Goal: Check status: Check status

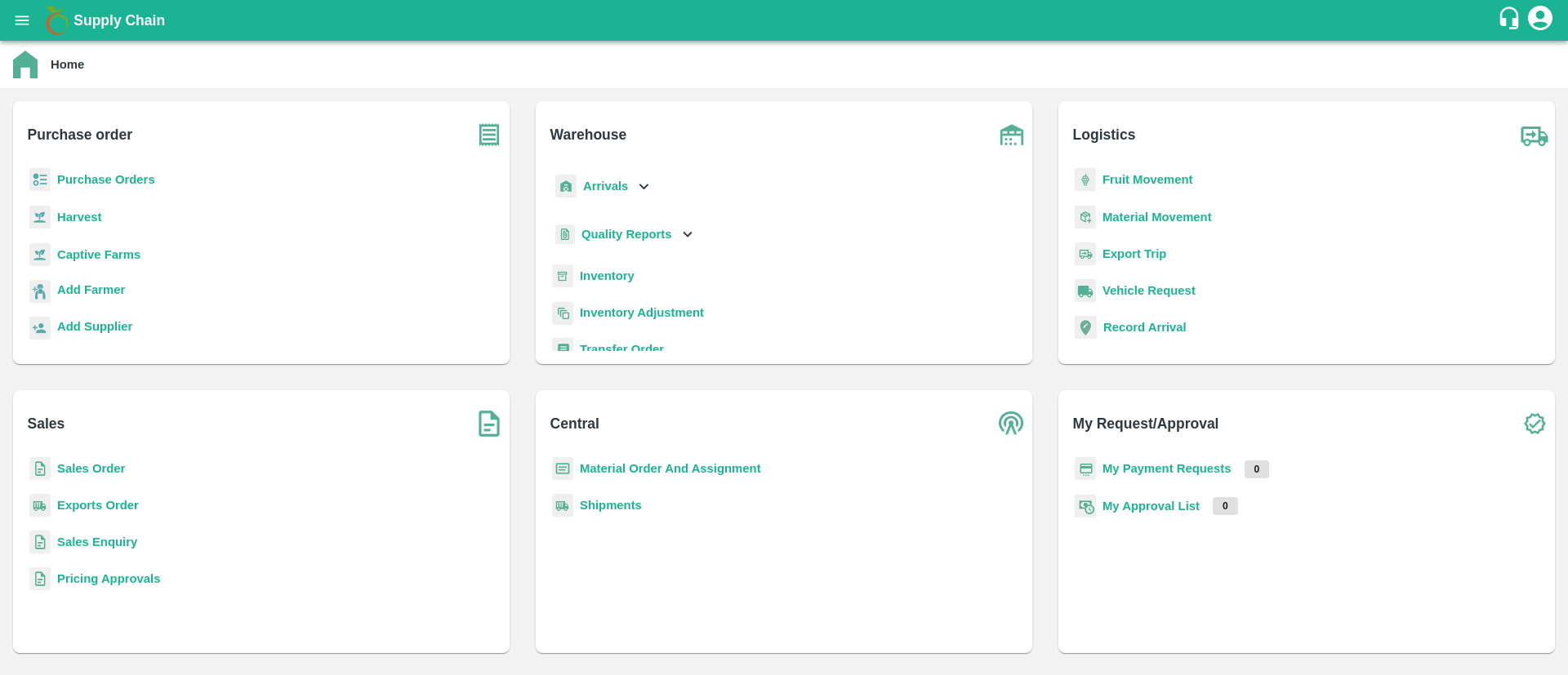
click at [105, 469] on b "Sales Order" at bounding box center [90, 468] width 68 height 13
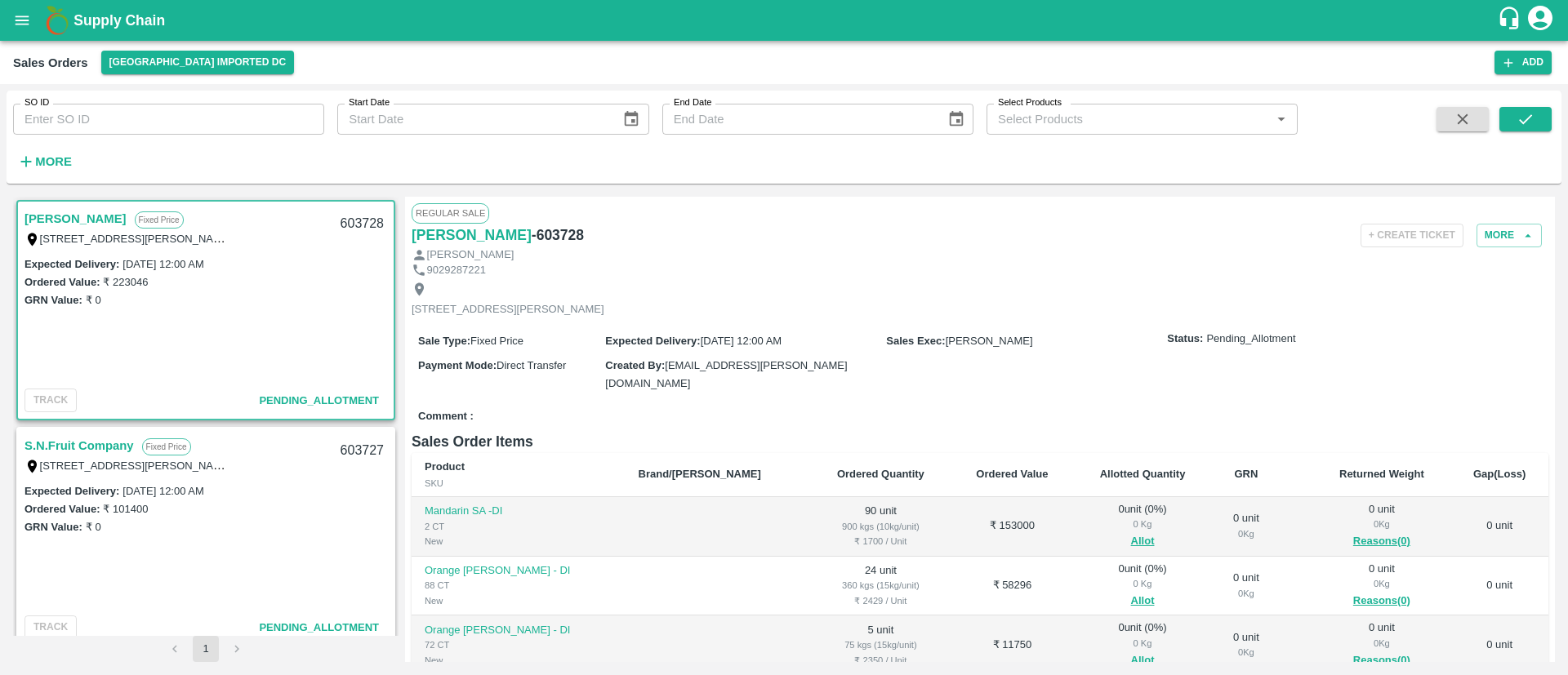
click at [90, 439] on link "S.N.Fruit Company" at bounding box center [79, 446] width 110 height 22
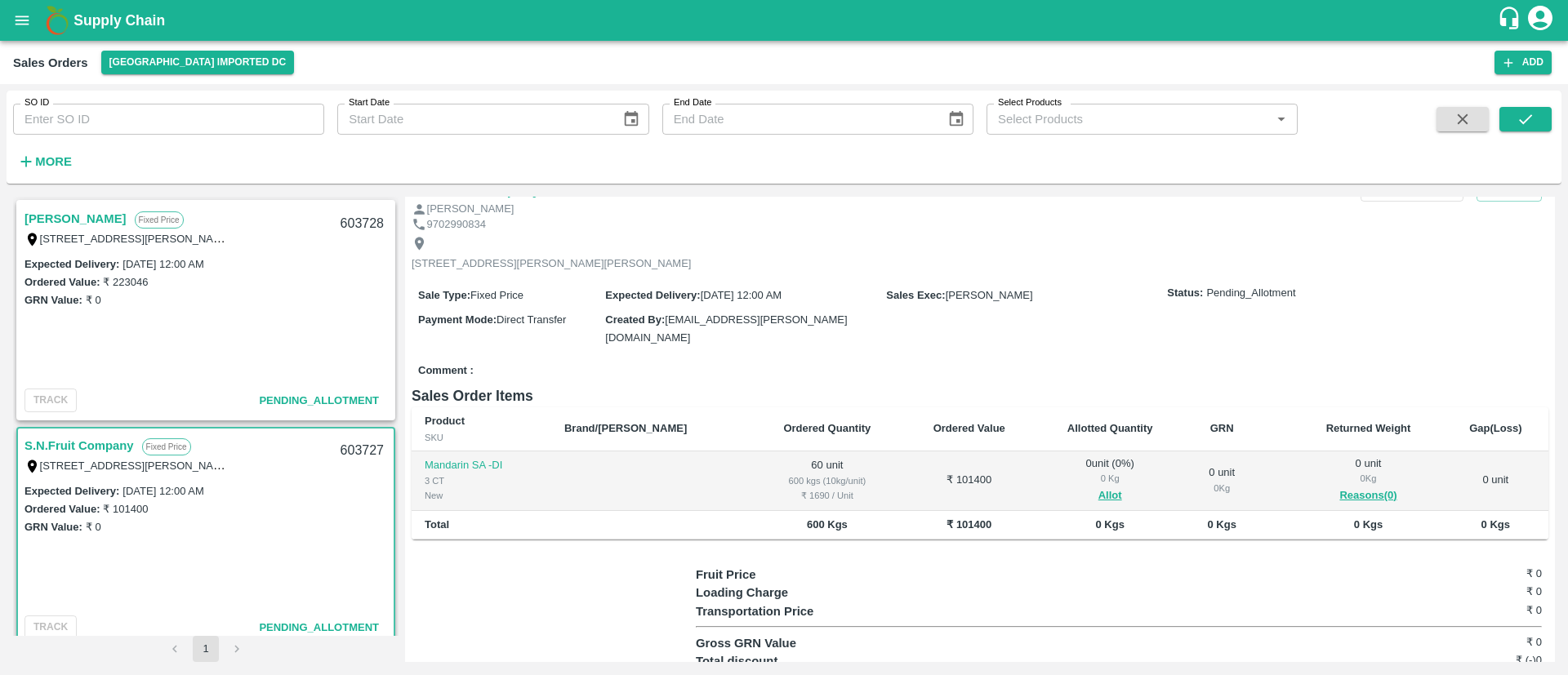
scroll to position [107, 0]
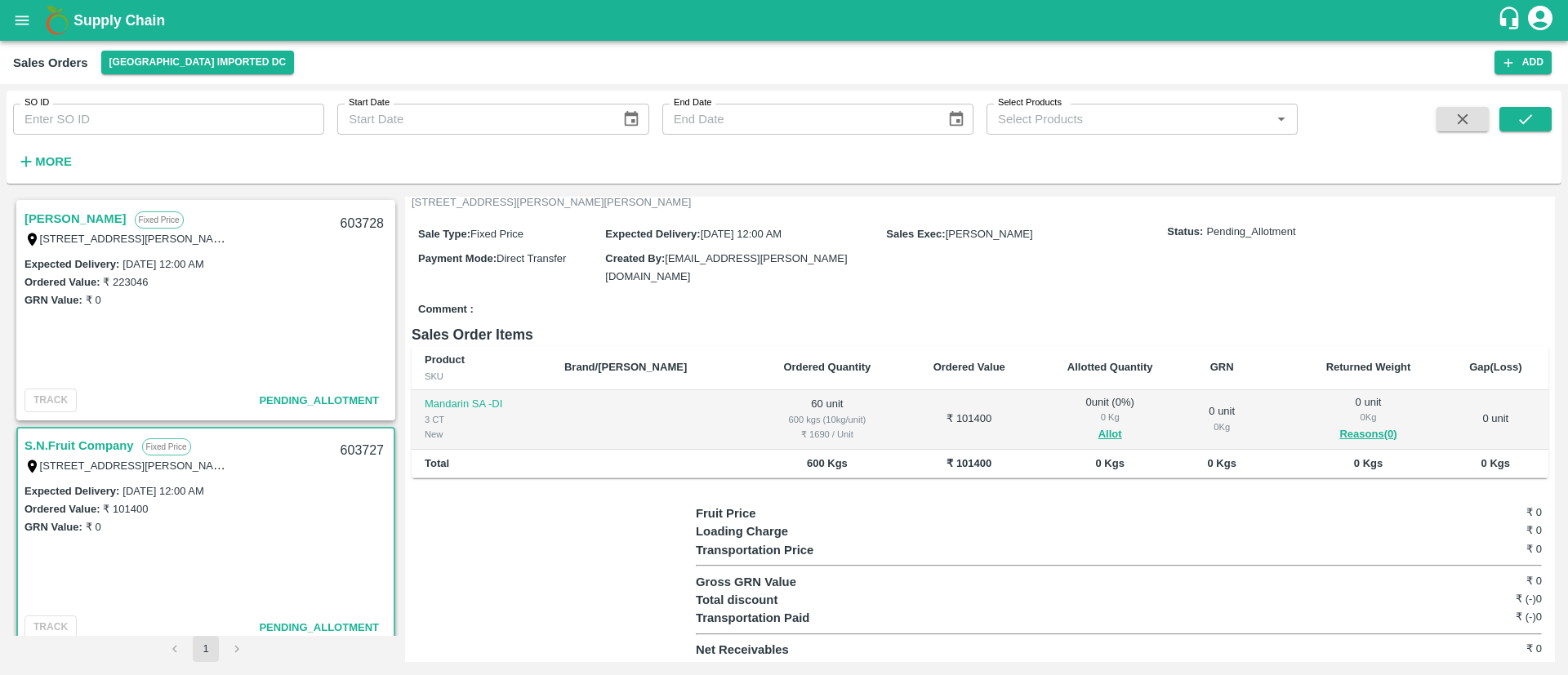
click at [100, 225] on link "[PERSON_NAME]" at bounding box center [76, 219] width 102 height 22
